Goal: Task Accomplishment & Management: Complete application form

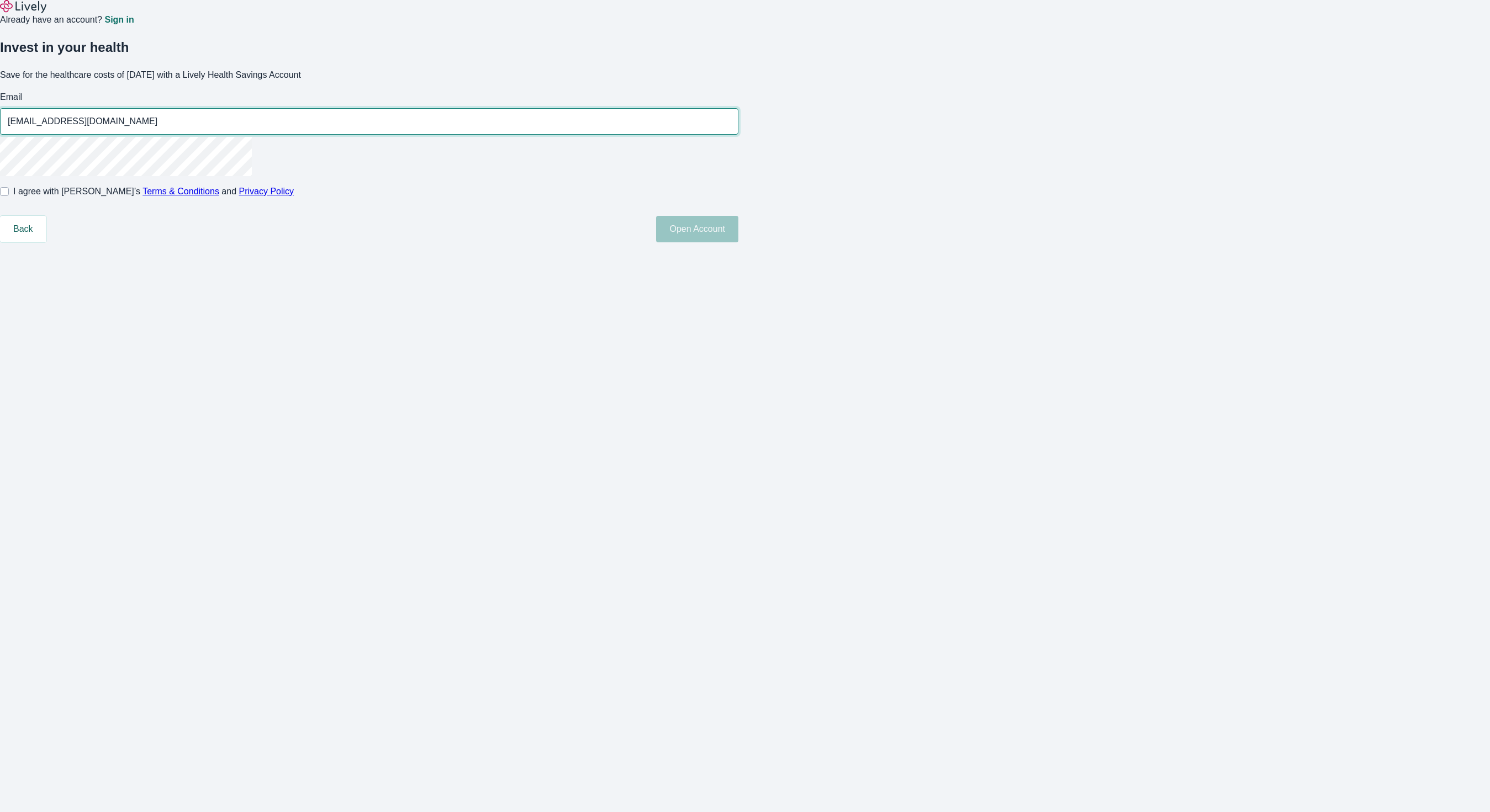
type input "[EMAIL_ADDRESS][DOMAIN_NAME]"
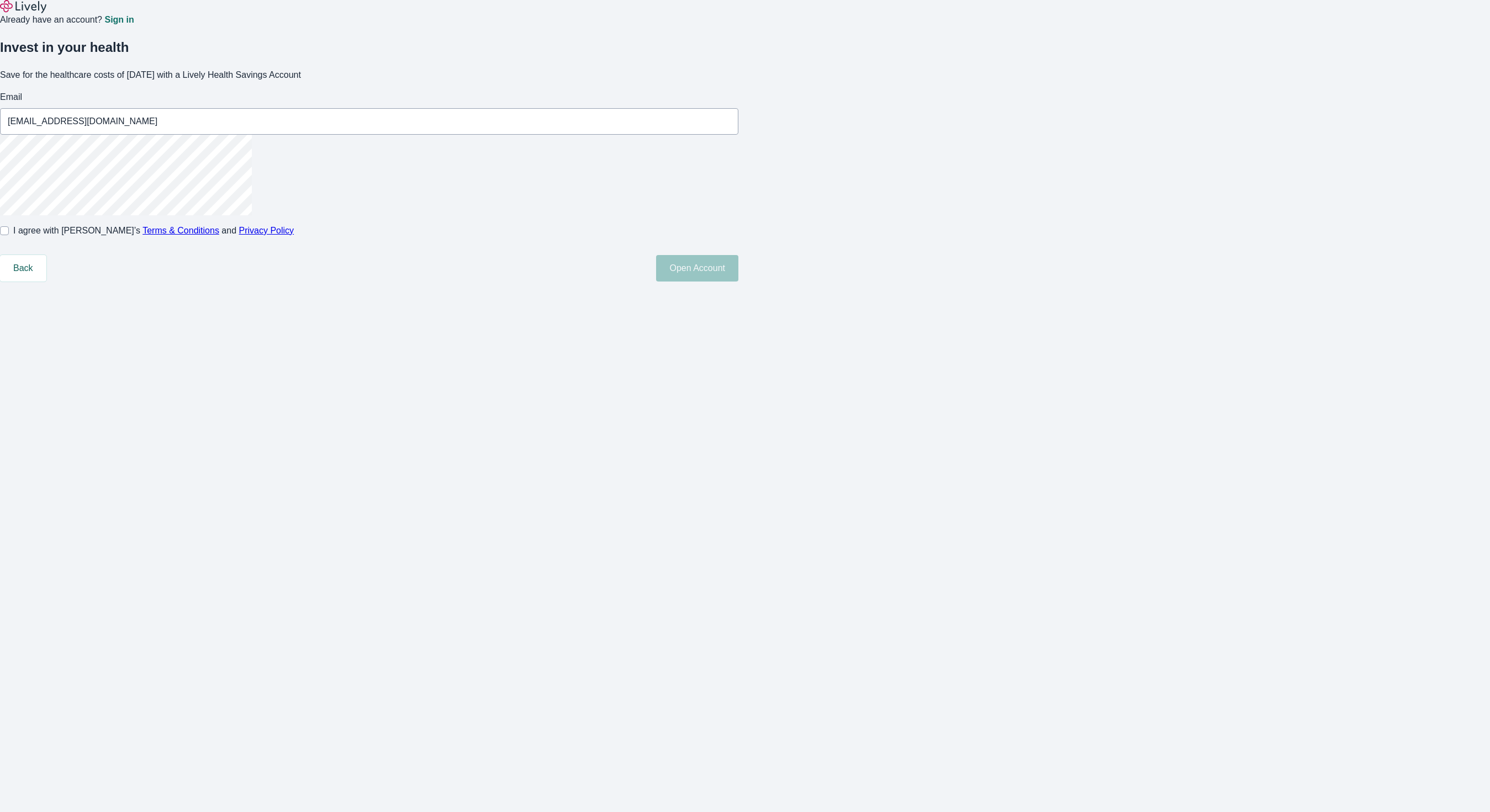
drag, startPoint x: 555, startPoint y: 322, endPoint x: 578, endPoint y: 313, distance: 24.7
click at [555, 282] on div "Invest in your health Save for the healthcare costs of [DATE] with a Lively Hea…" at bounding box center [738, 153] width 1503 height 255
drag, startPoint x: 621, startPoint y: 278, endPoint x: 646, endPoint y: 280, distance: 25.1
click at [9, 235] on input "I agree with Lively’s Terms & Conditions and Privacy Policy" at bounding box center [4, 231] width 9 height 9
checkbox input "true"
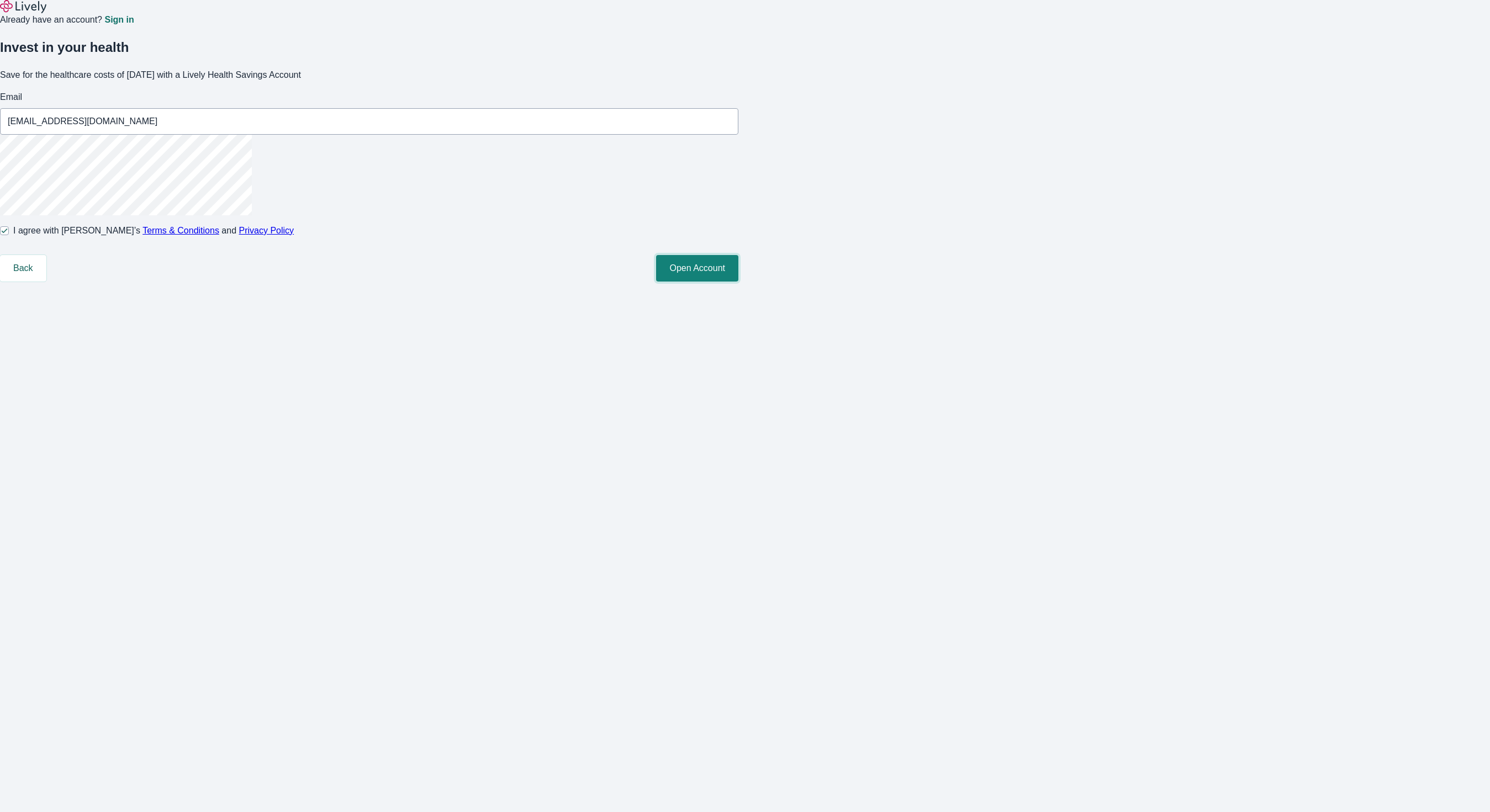
click at [738, 282] on button "Open Account" at bounding box center [697, 267] width 82 height 26
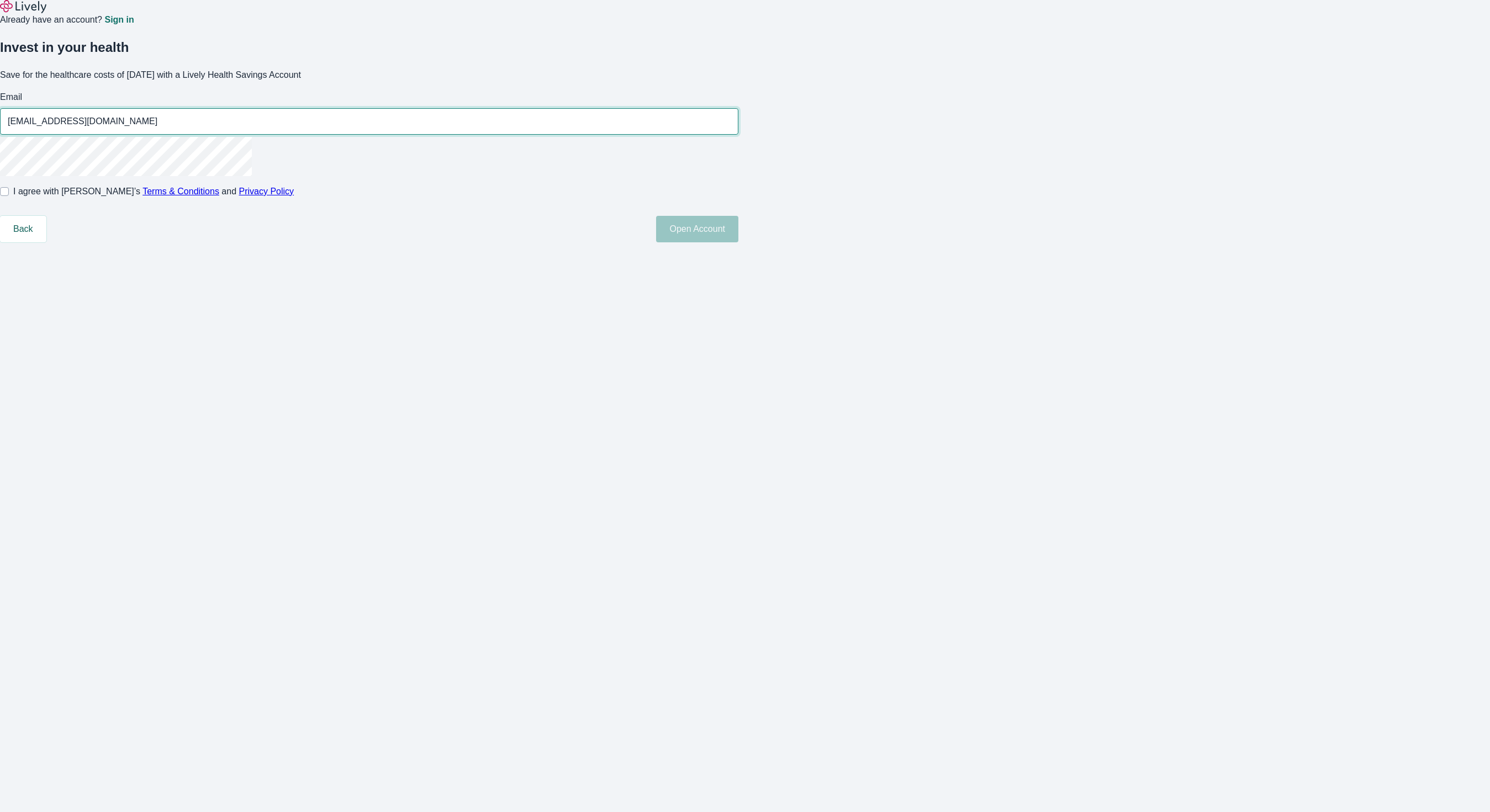
type input "antonii.daraiev+boost4@livelyme.com"
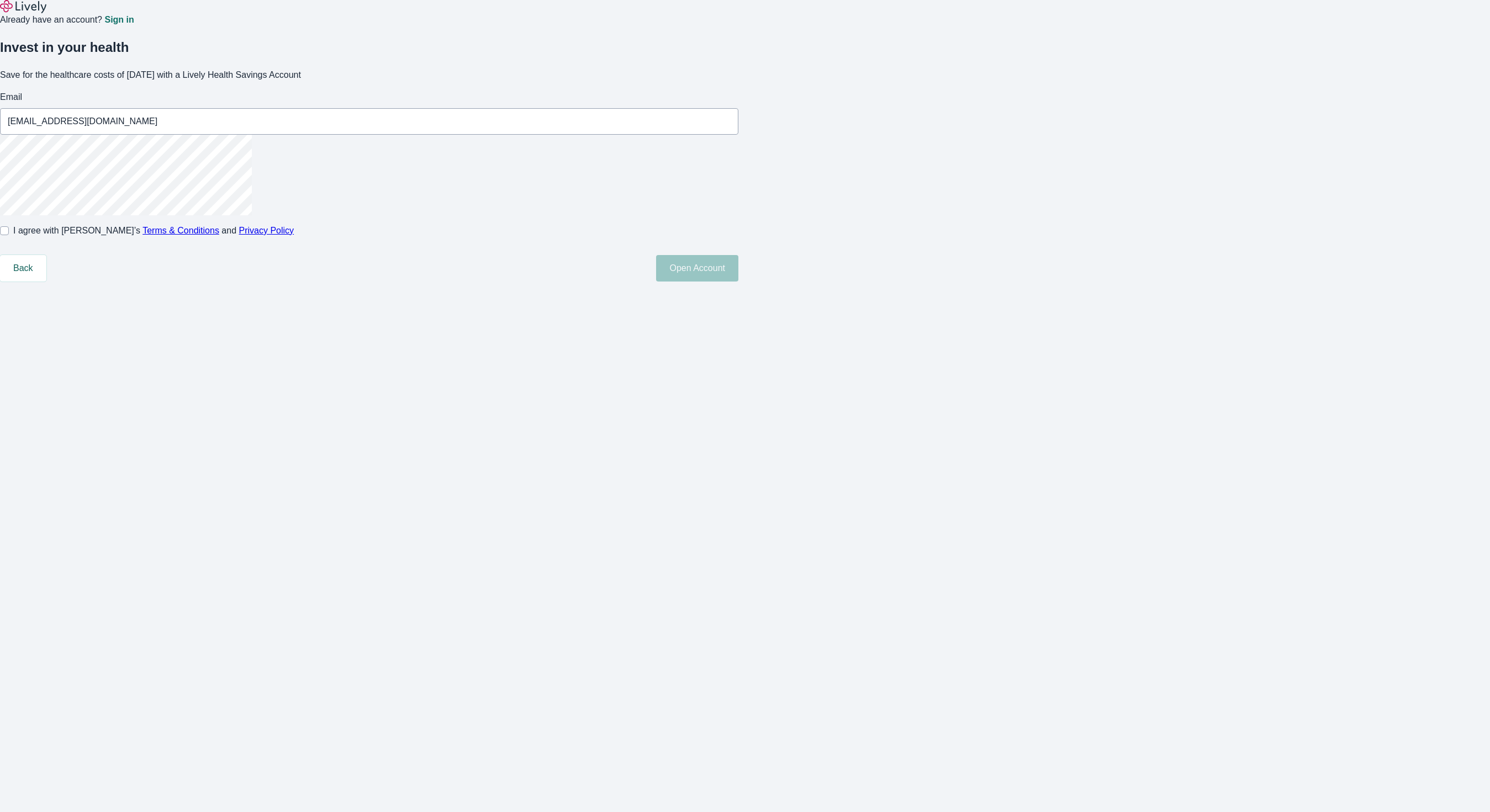
click at [504, 243] on div "Invest in your health Save for the healthcare costs of tomorrow with a Lively H…" at bounding box center [738, 153] width 1503 height 255
click at [9, 235] on input "I agree with Lively’s Terms & Conditions and Privacy Policy" at bounding box center [4, 231] width 9 height 9
checkbox input "true"
click at [738, 282] on button "Open Account" at bounding box center [697, 267] width 82 height 26
